Goal: Transaction & Acquisition: Download file/media

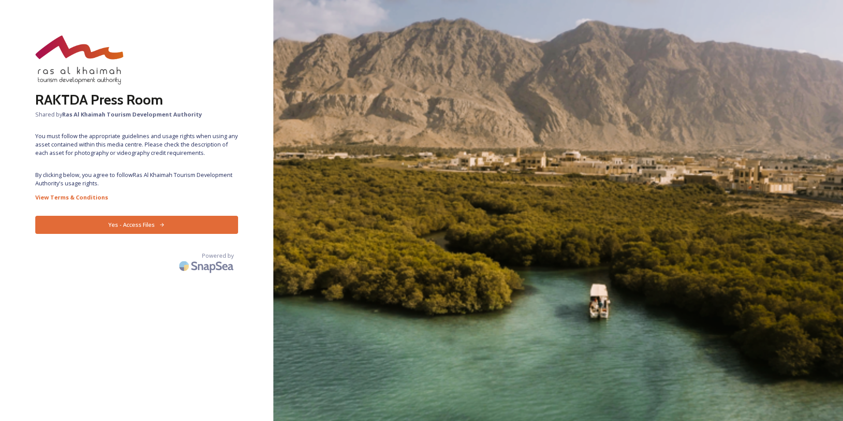
click at [154, 218] on button "Yes - Access Files" at bounding box center [136, 225] width 203 height 18
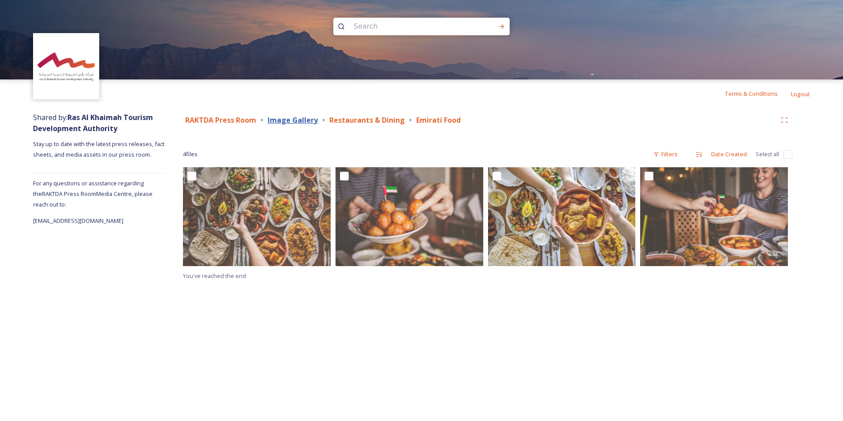
click at [288, 123] on strong "Image Gallery" at bounding box center [293, 120] width 50 height 10
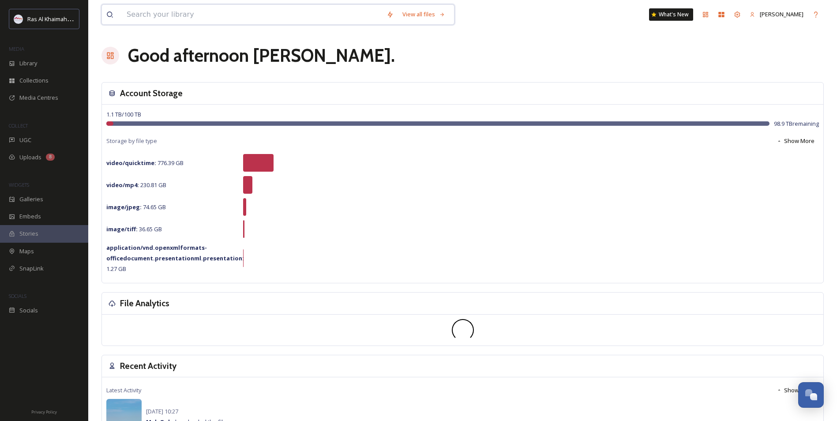
click at [146, 19] on input at bounding box center [252, 14] width 260 height 19
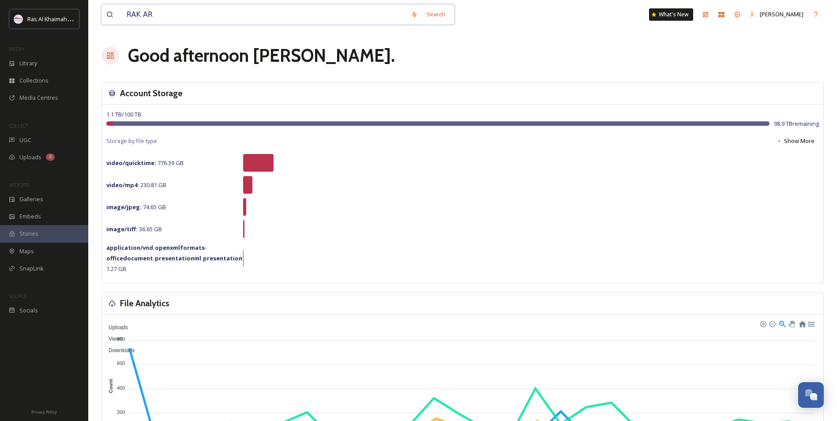
type input "RAK ART"
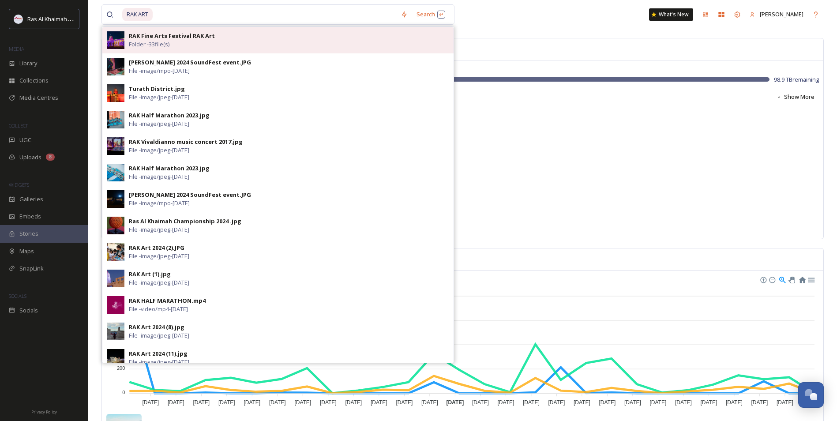
click at [148, 37] on strong "RAK Fine Arts Festival RAK Art" at bounding box center [172, 36] width 86 height 8
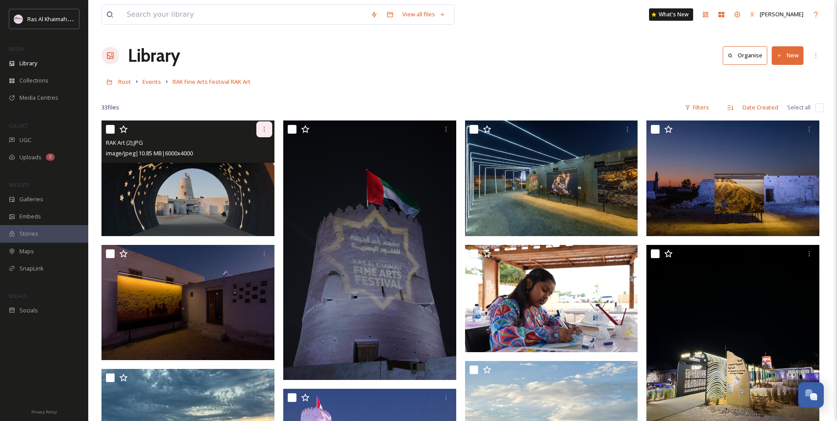
click at [263, 132] on icon at bounding box center [264, 129] width 7 height 7
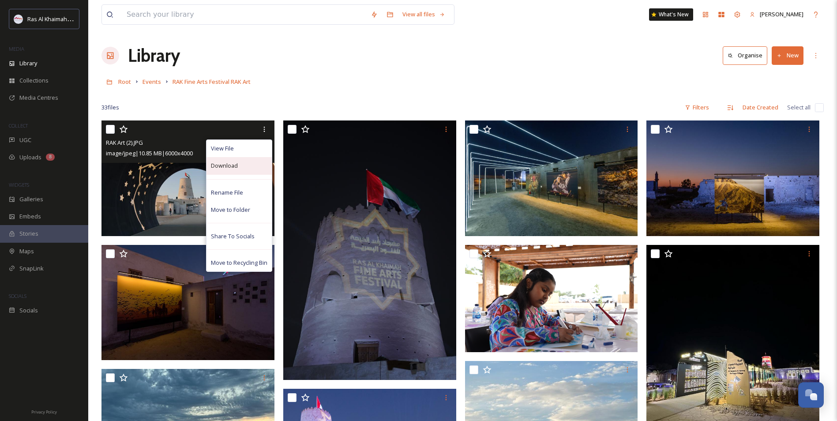
click at [239, 165] on div "Download" at bounding box center [238, 165] width 65 height 17
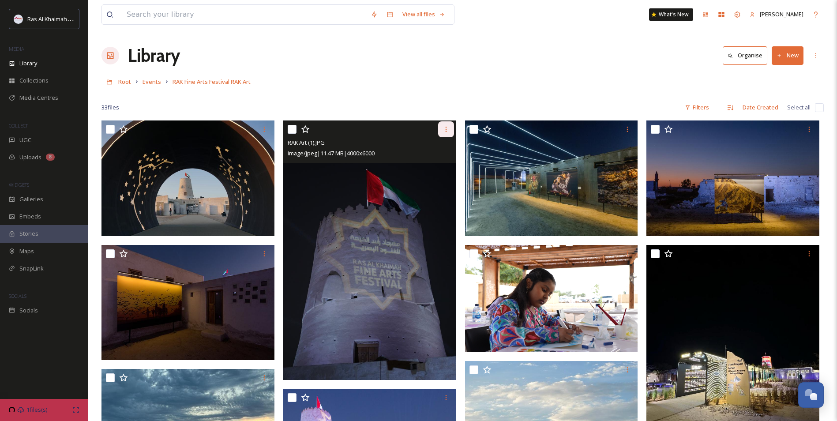
click at [446, 131] on icon at bounding box center [445, 129] width 7 height 7
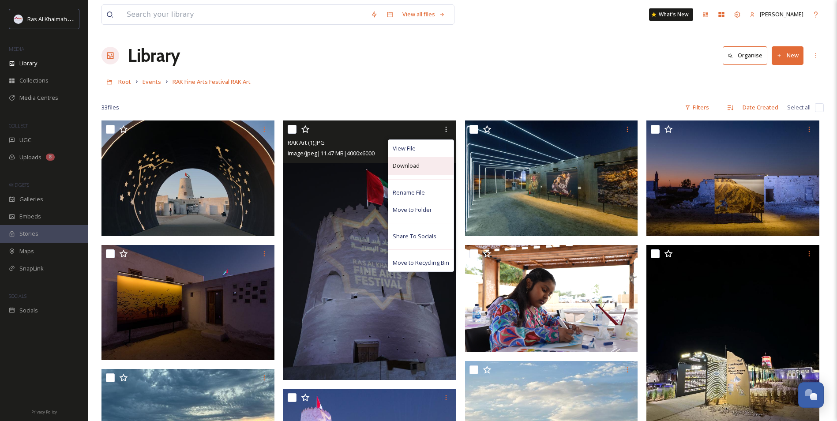
click at [417, 168] on span "Download" at bounding box center [405, 165] width 27 height 8
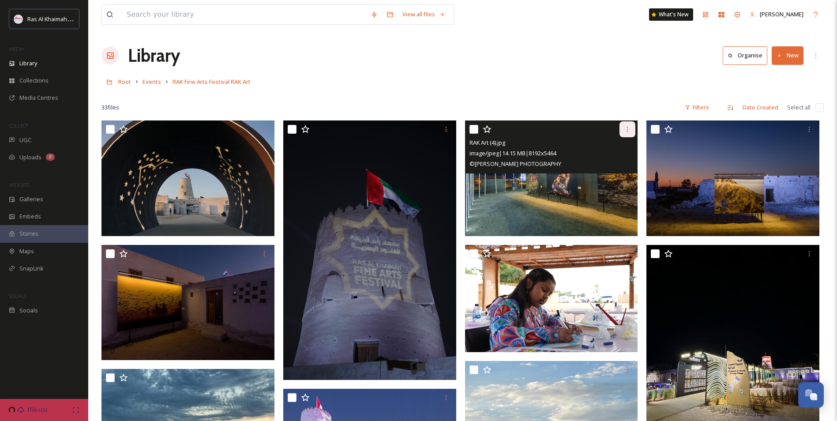
click at [630, 131] on icon at bounding box center [627, 129] width 7 height 7
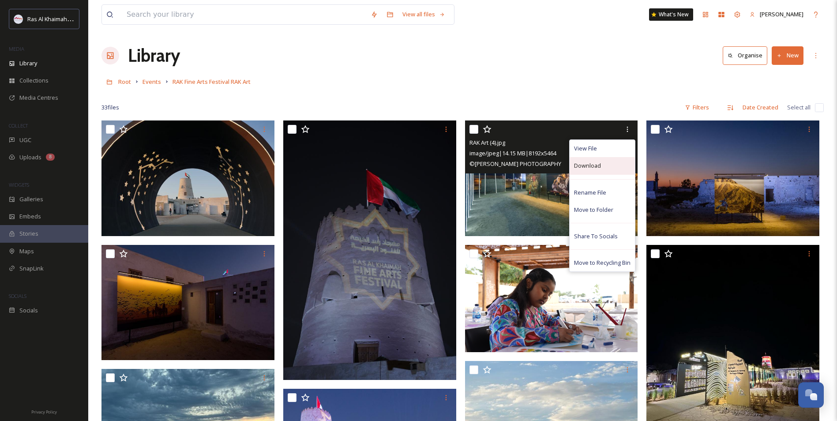
click at [592, 163] on span "Download" at bounding box center [587, 165] width 27 height 8
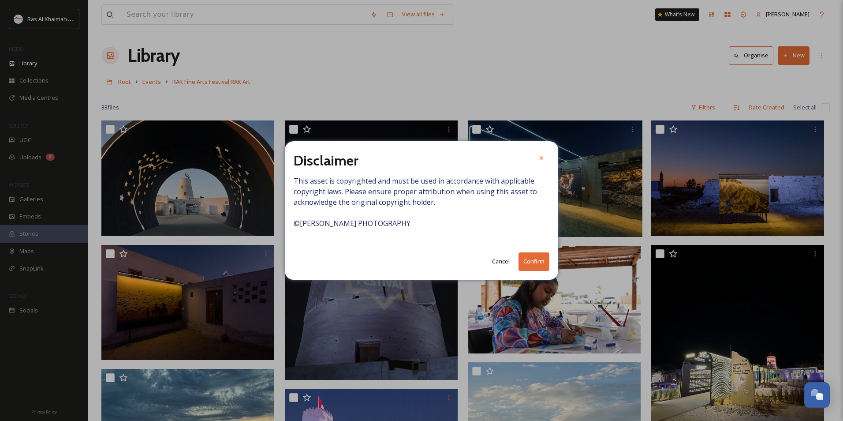
drag, startPoint x: 535, startPoint y: 262, endPoint x: 556, endPoint y: 208, distance: 58.1
click at [388, 215] on div "Disclaimer This asset is copyrighted and must be used in accordance with applic…" at bounding box center [421, 210] width 273 height 138
click at [540, 158] on icon at bounding box center [541, 157] width 7 height 7
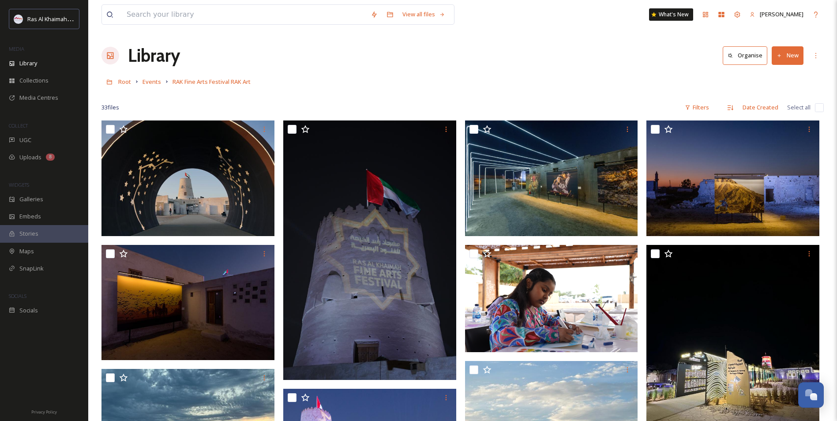
click at [818, 107] on input "checkbox" at bounding box center [818, 107] width 9 height 9
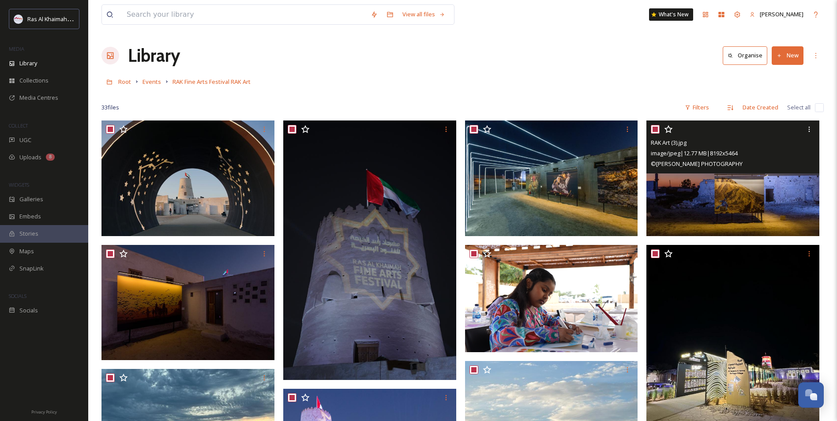
checkbox input "true"
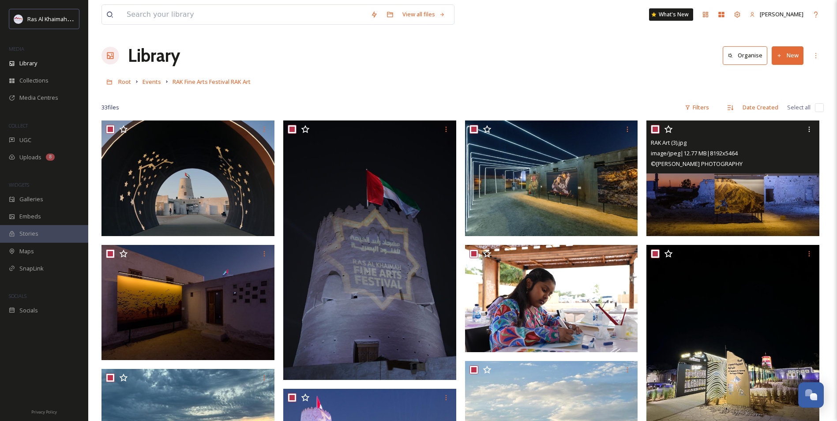
checkbox input "true"
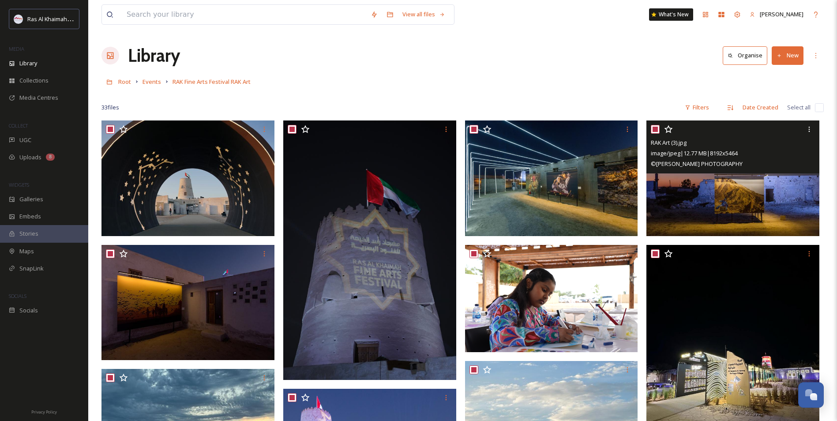
checkbox input "true"
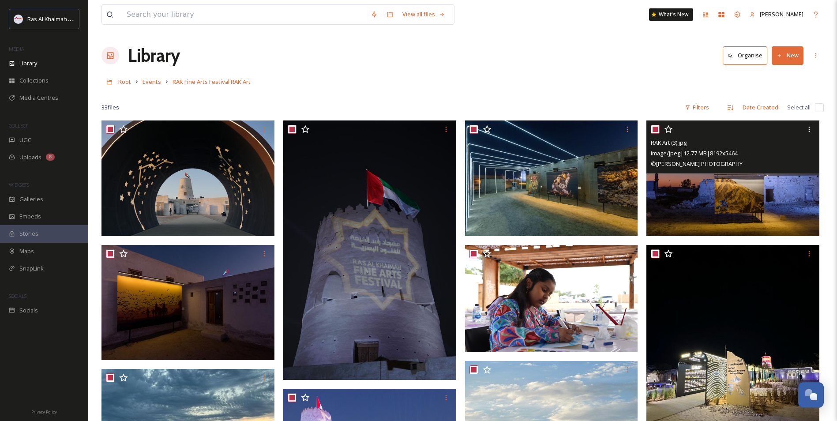
checkbox input "true"
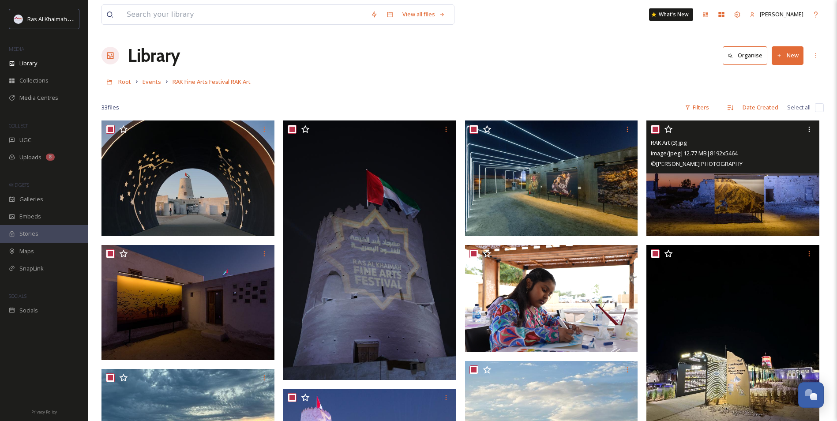
checkbox input "true"
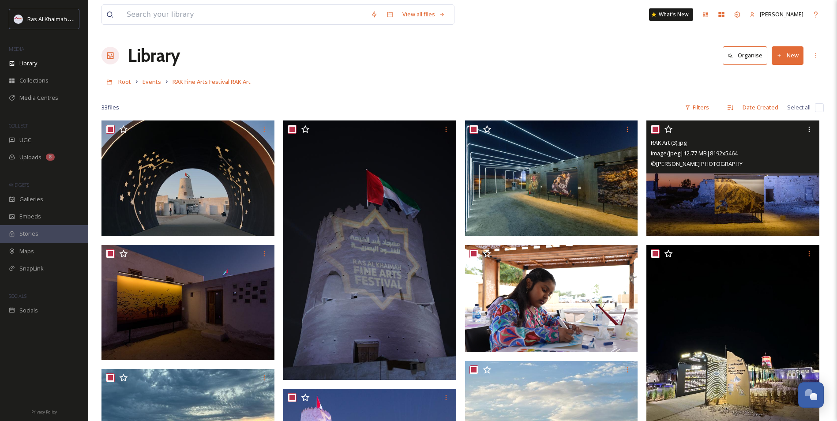
checkbox input "true"
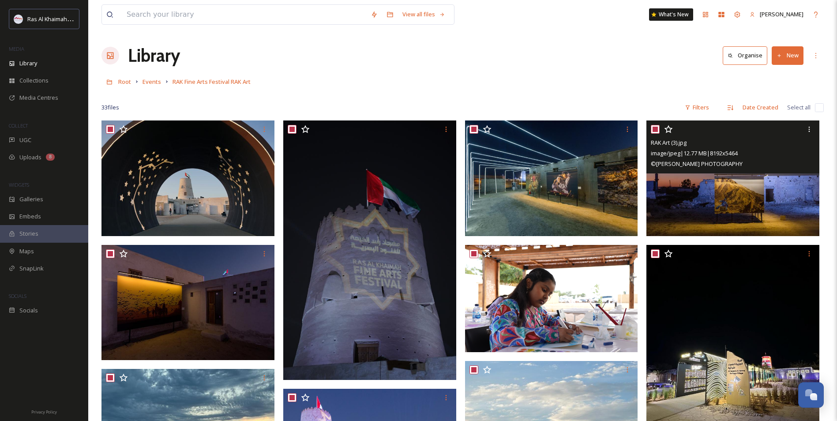
checkbox input "true"
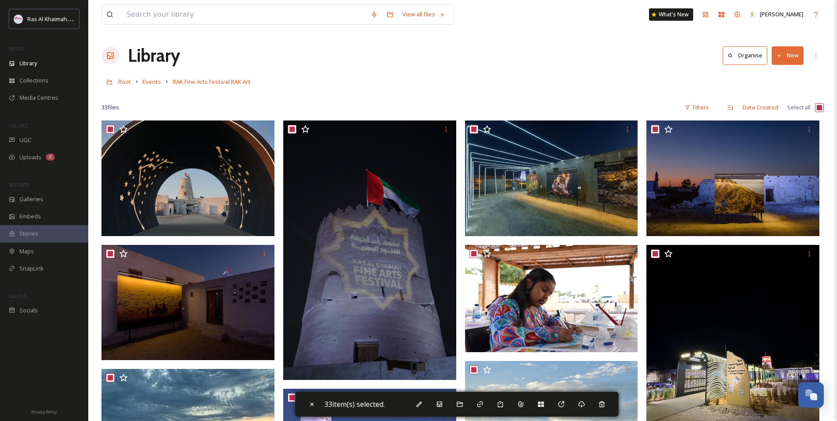
click at [817, 108] on input "checkbox" at bounding box center [818, 107] width 9 height 9
checkbox input "false"
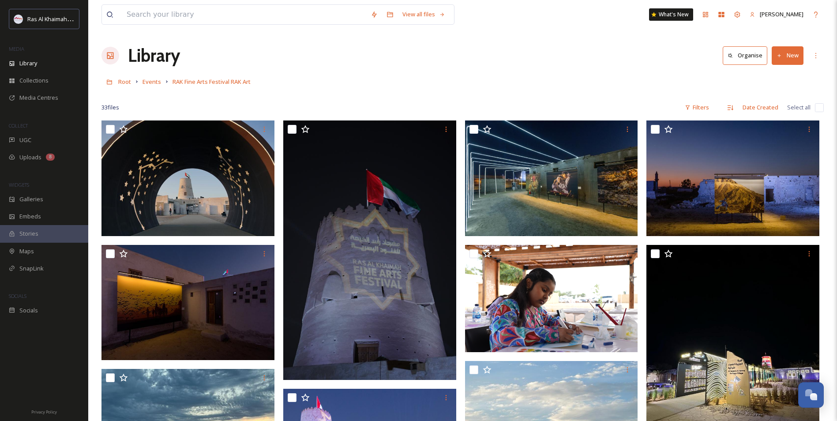
checkbox input "false"
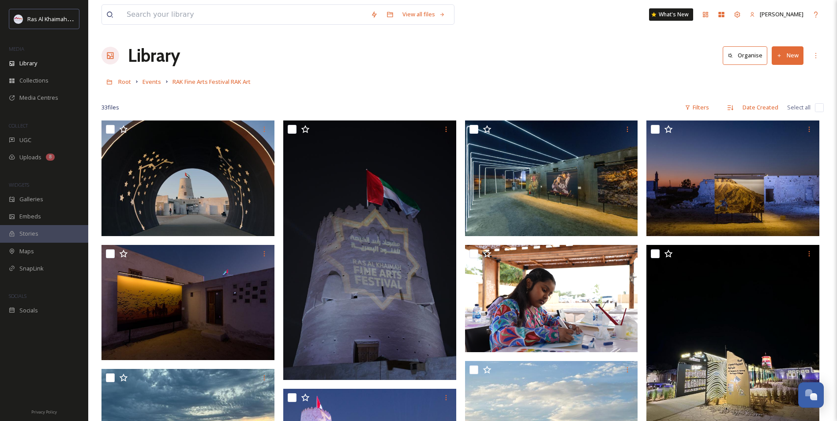
checkbox input "false"
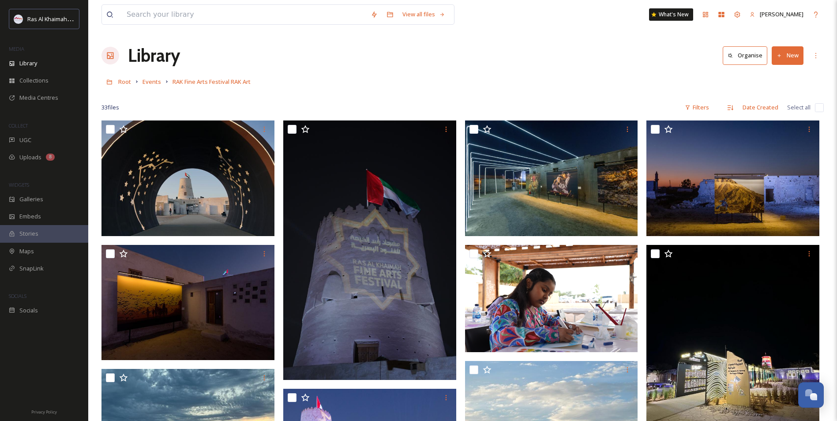
checkbox input "false"
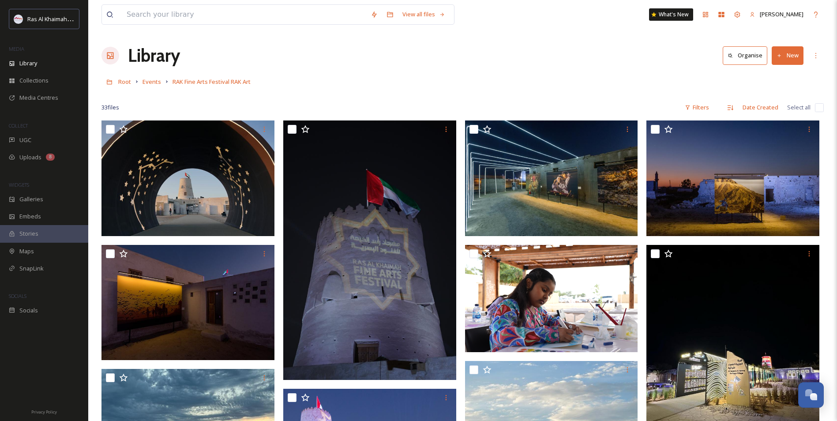
checkbox input "false"
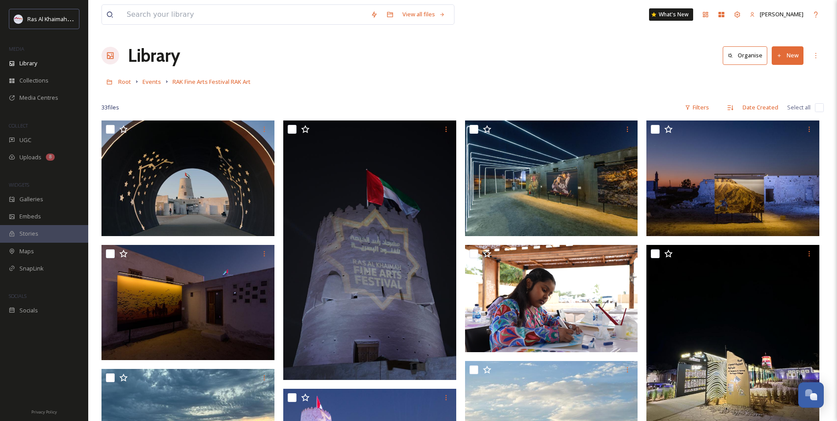
checkbox input "false"
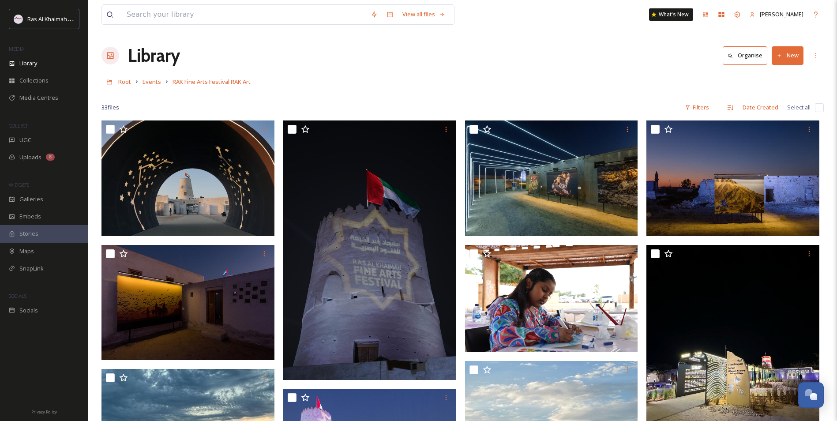
checkbox input "false"
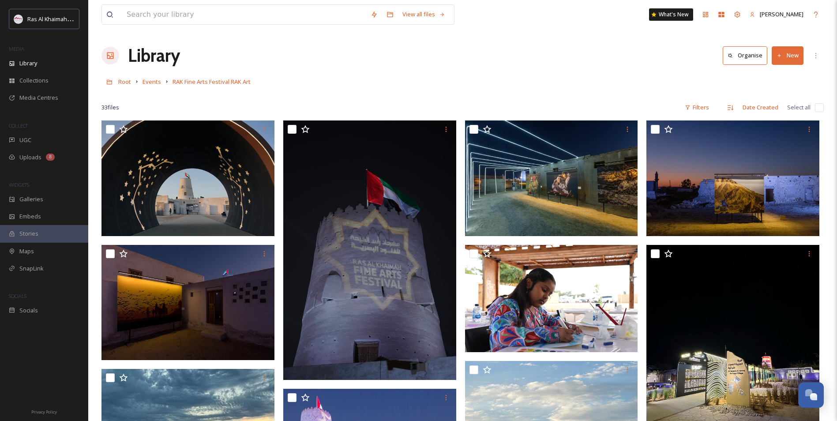
checkbox input "false"
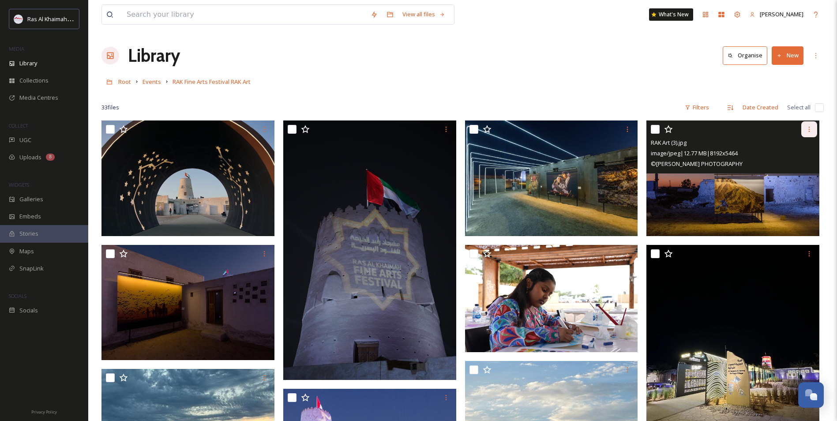
click at [809, 129] on icon at bounding box center [808, 129] width 1 height 5
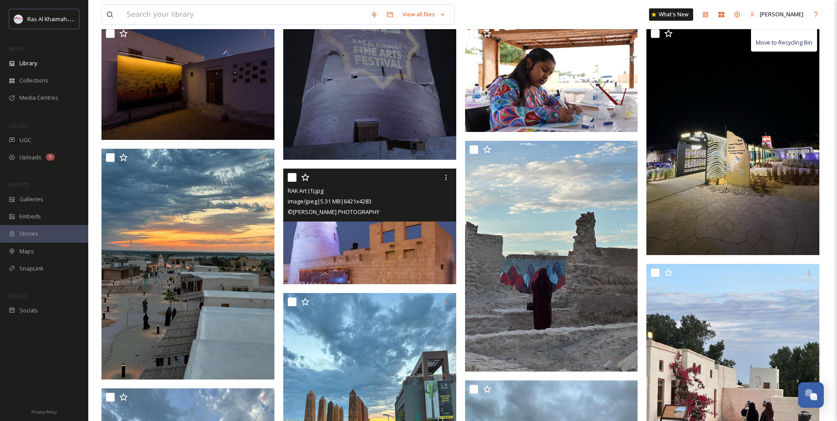
scroll to position [220, 0]
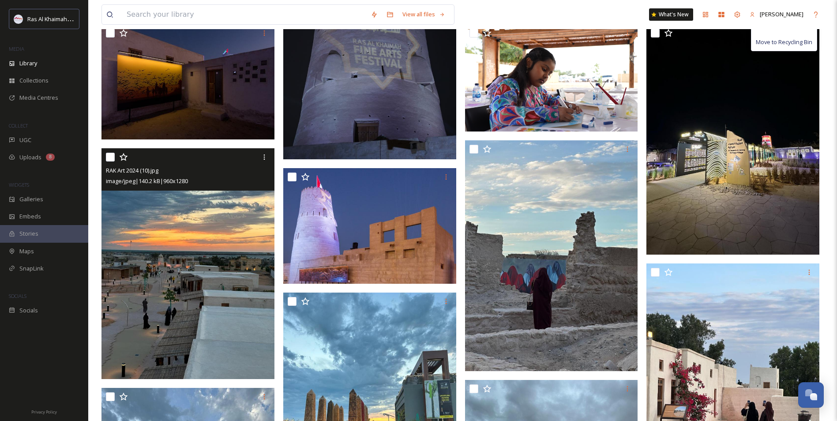
click at [180, 318] on img at bounding box center [187, 263] width 173 height 230
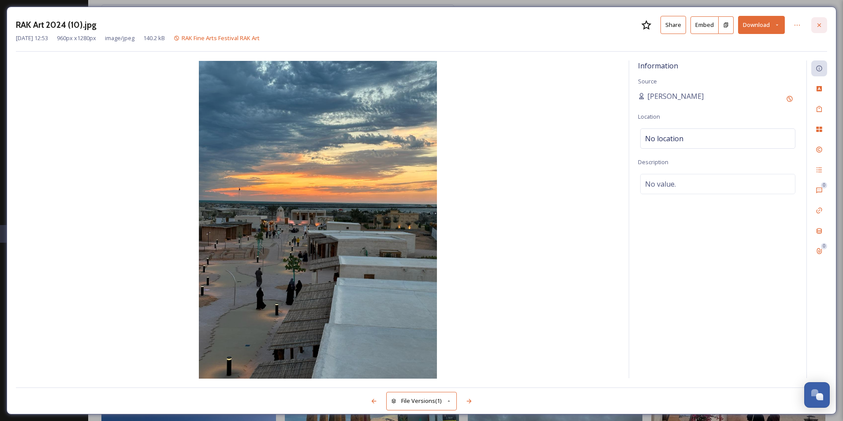
click at [816, 25] on div at bounding box center [819, 25] width 16 height 16
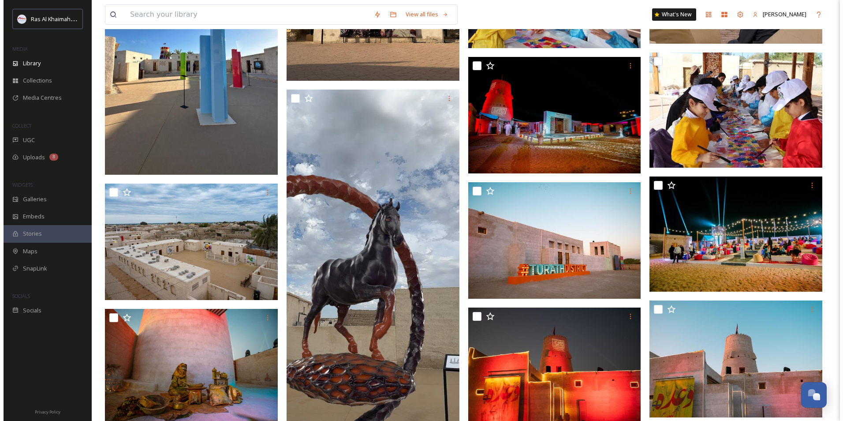
scroll to position [906, 0]
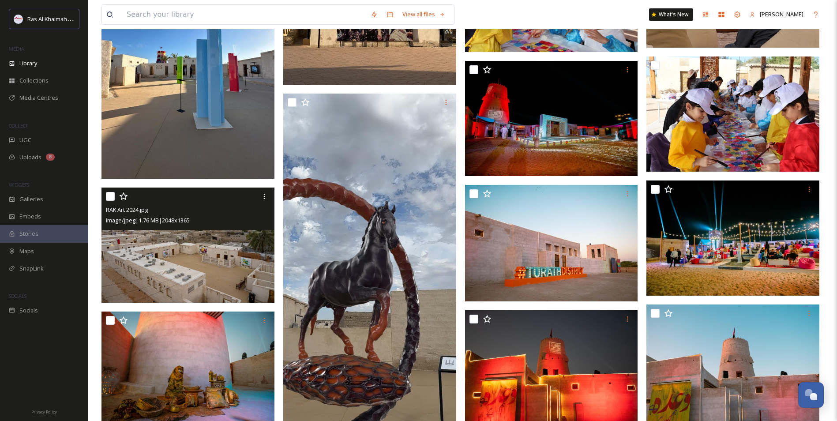
click at [174, 250] on img at bounding box center [187, 245] width 173 height 116
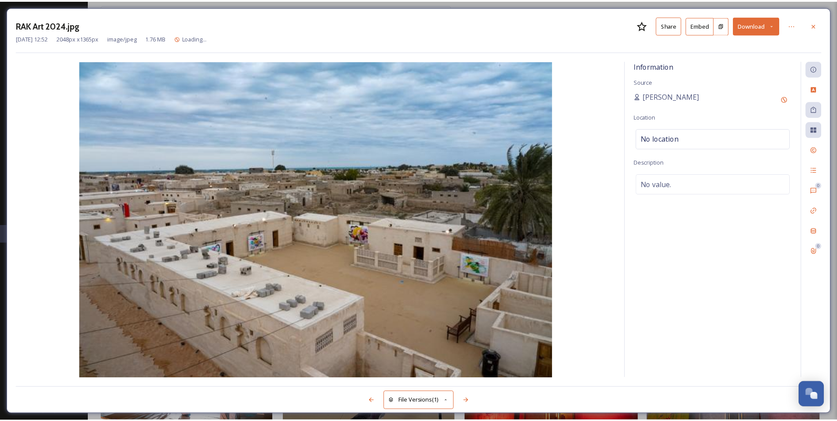
scroll to position [908, 0]
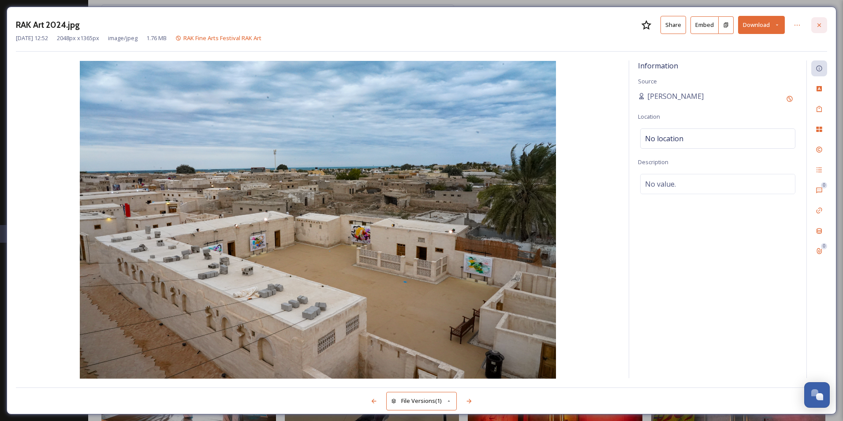
click at [819, 28] on icon at bounding box center [819, 25] width 7 height 7
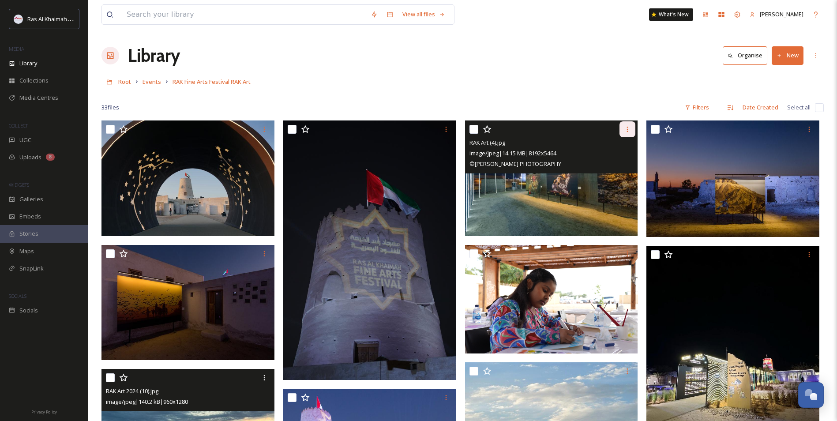
click at [629, 131] on icon at bounding box center [627, 129] width 7 height 7
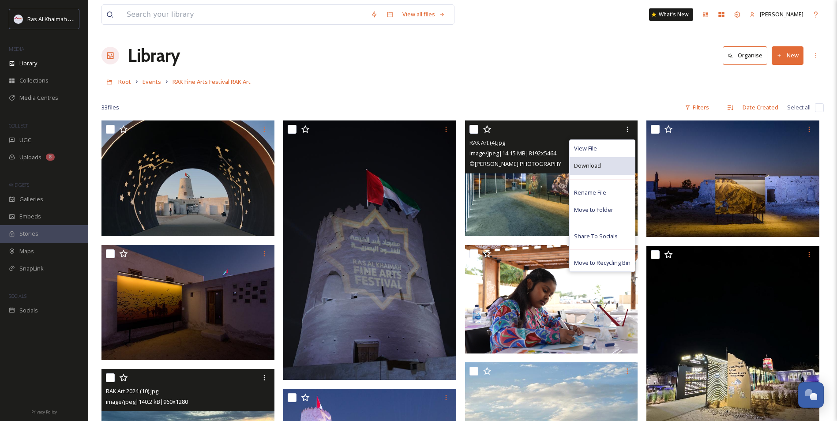
click at [593, 169] on span "Download" at bounding box center [587, 165] width 27 height 8
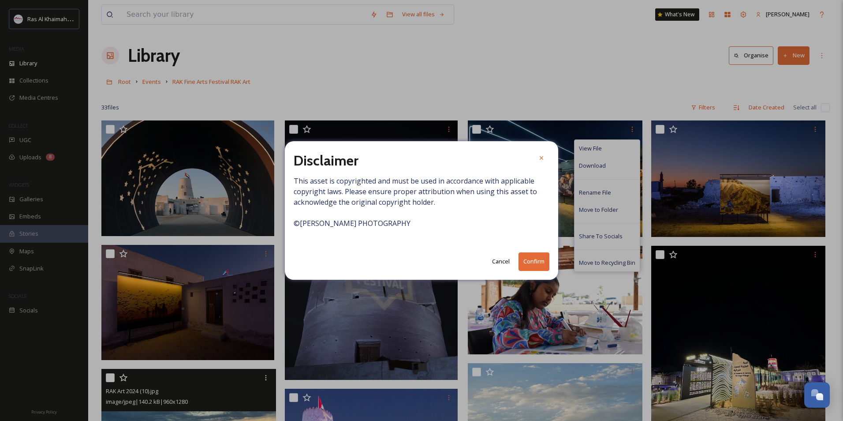
click at [543, 265] on button "Confirm" at bounding box center [534, 261] width 31 height 18
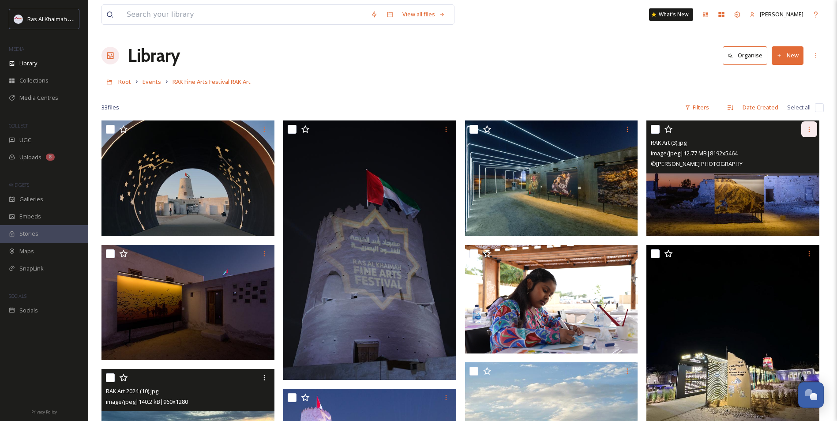
click at [814, 129] on div at bounding box center [809, 129] width 16 height 16
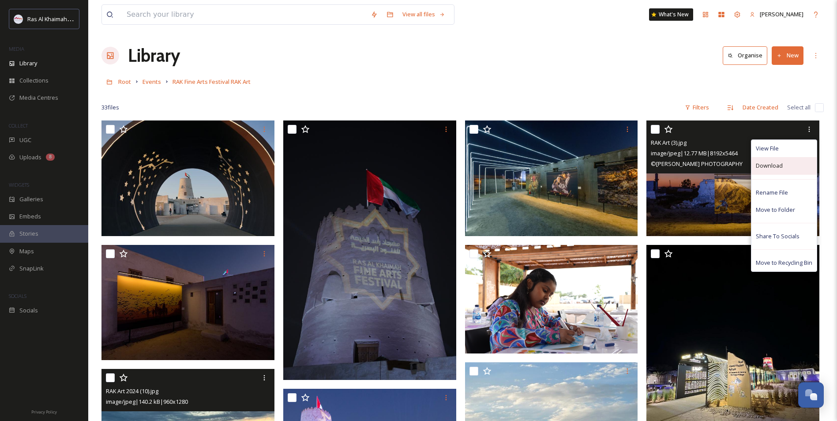
click at [773, 165] on span "Download" at bounding box center [768, 165] width 27 height 8
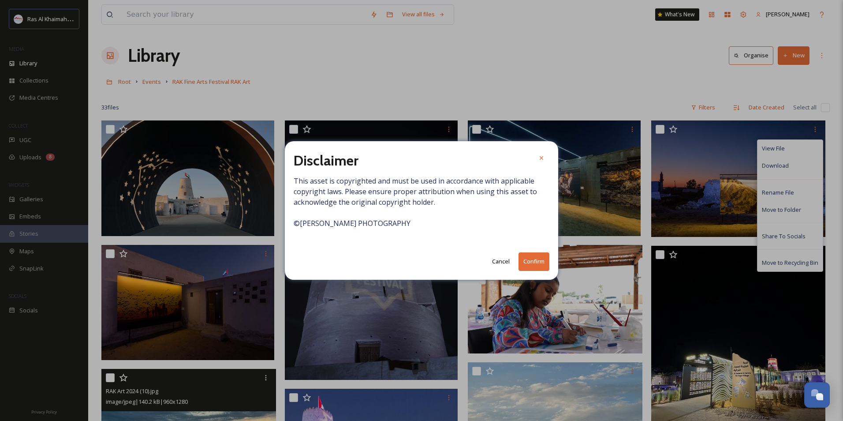
click at [535, 260] on button "Confirm" at bounding box center [534, 261] width 31 height 18
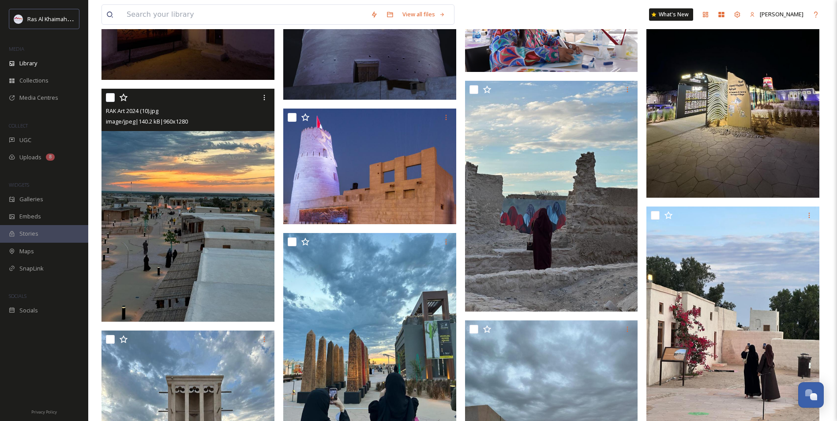
scroll to position [265, 0]
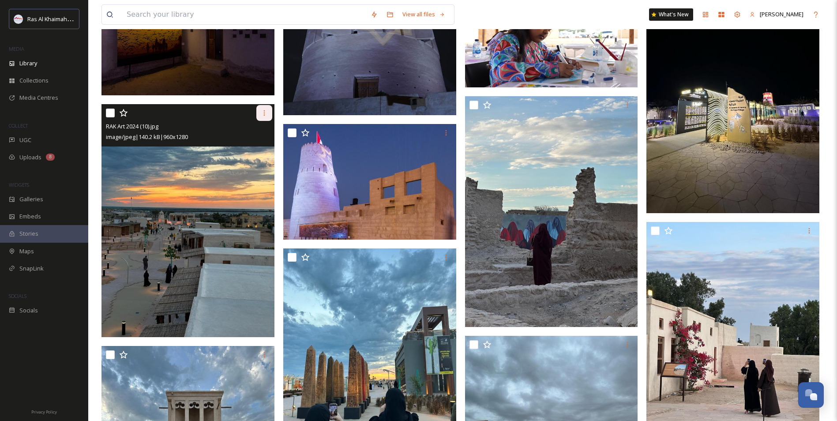
click at [264, 118] on div at bounding box center [264, 113] width 16 height 16
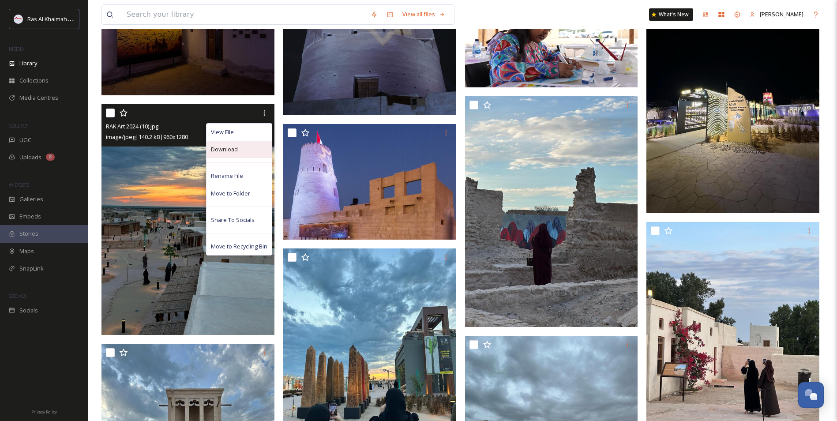
click at [237, 150] on div "Download" at bounding box center [238, 149] width 65 height 17
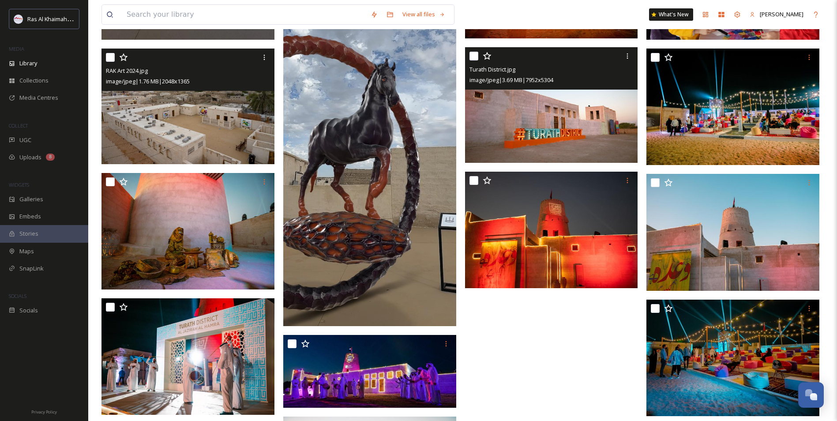
scroll to position [1058, 0]
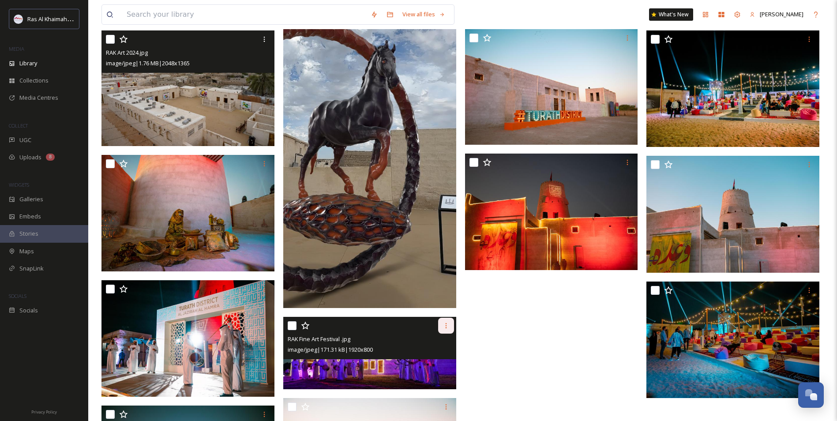
click at [447, 327] on icon at bounding box center [445, 325] width 7 height 7
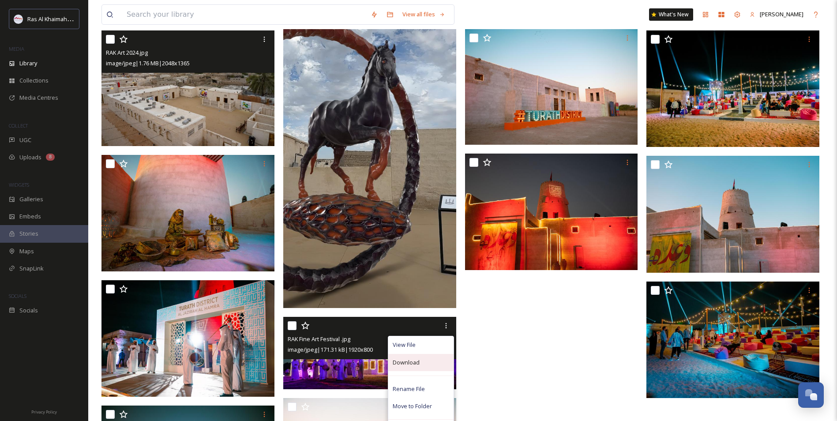
click at [416, 359] on span "Download" at bounding box center [405, 362] width 27 height 8
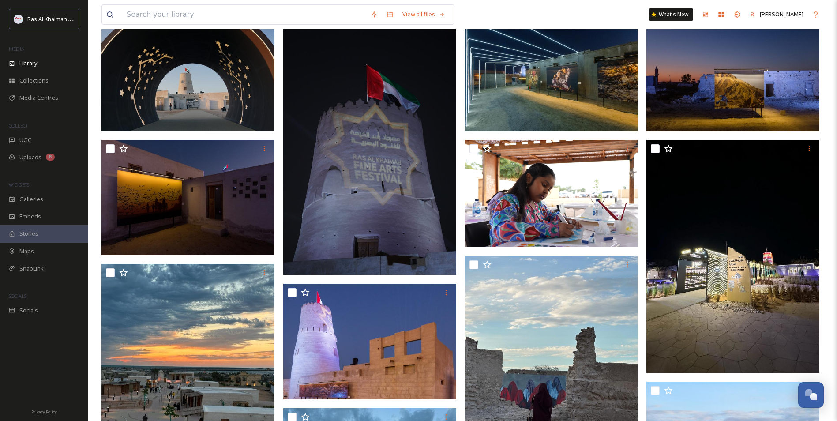
scroll to position [0, 0]
